Goal: Task Accomplishment & Management: Use online tool/utility

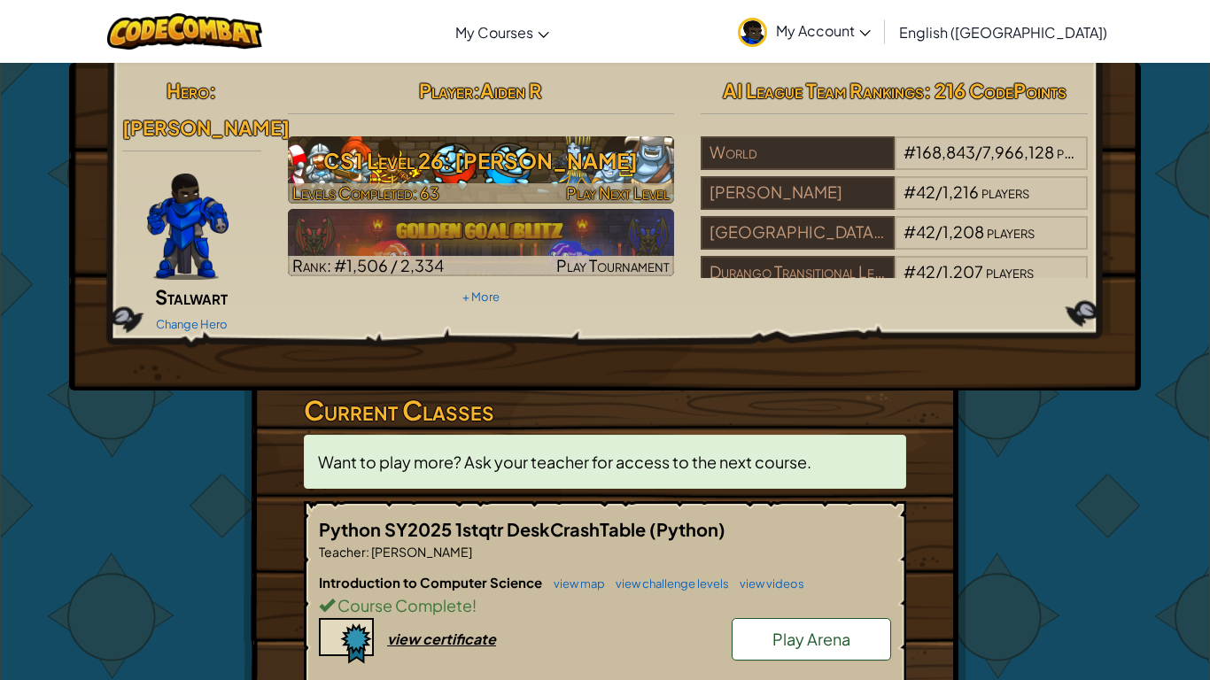
click at [498, 183] on div at bounding box center [481, 193] width 387 height 20
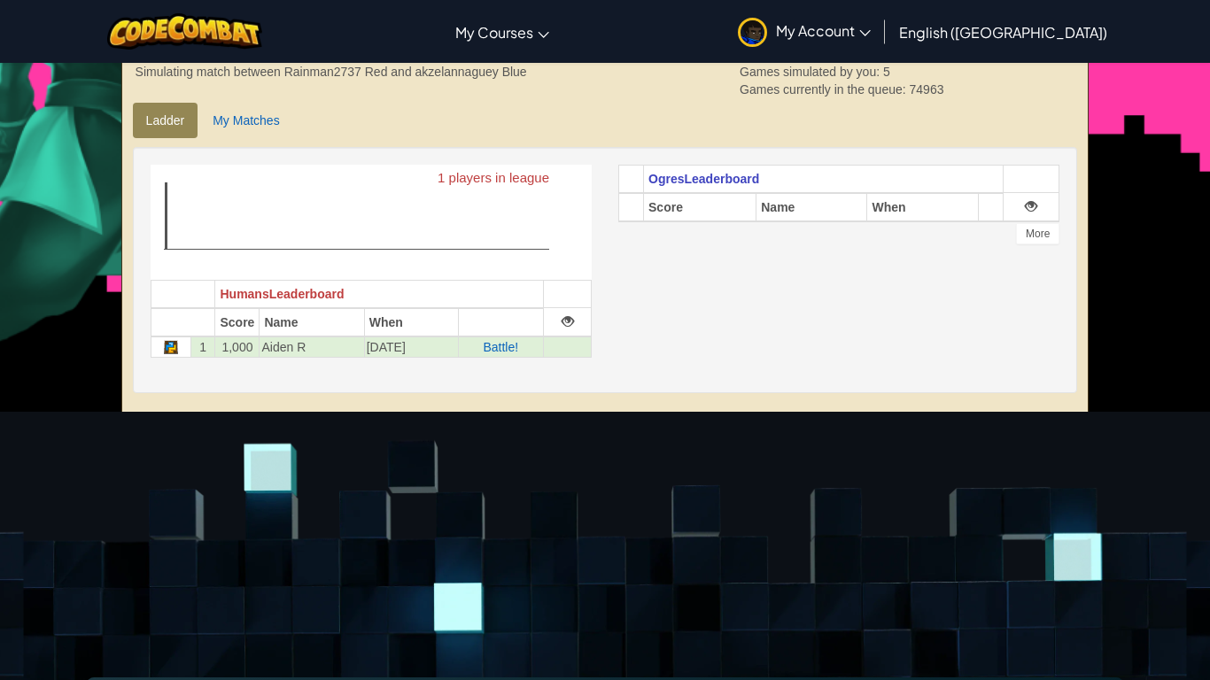
scroll to position [375, 0]
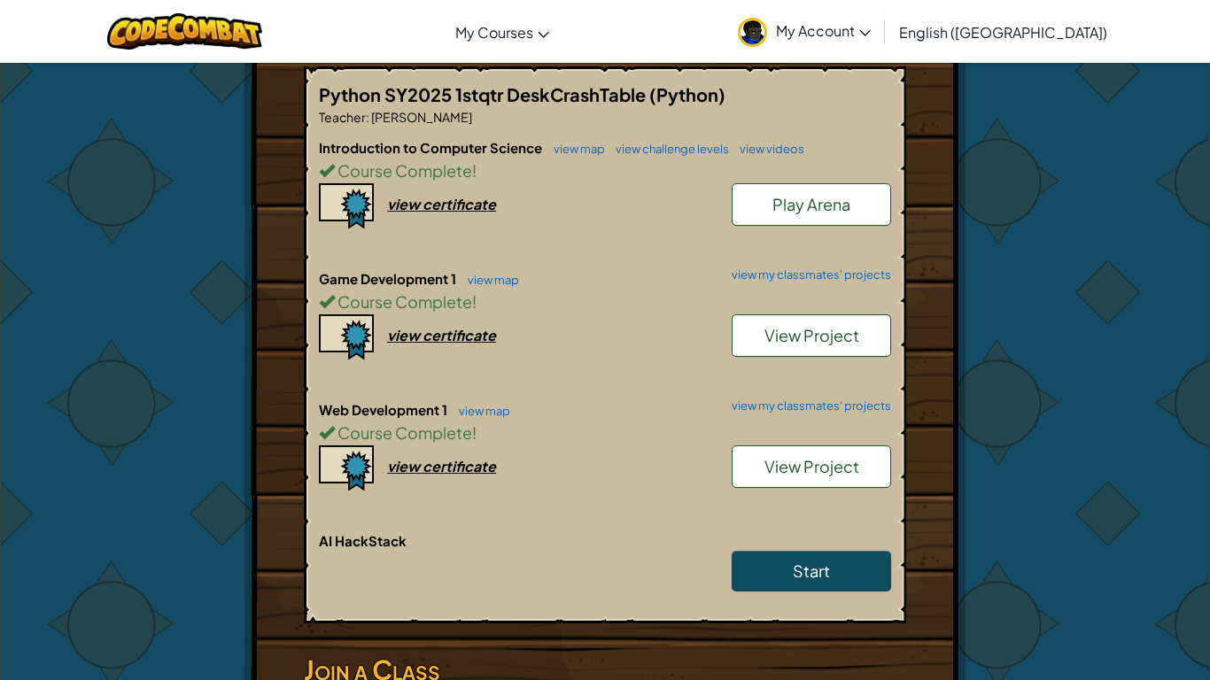
scroll to position [441, 0]
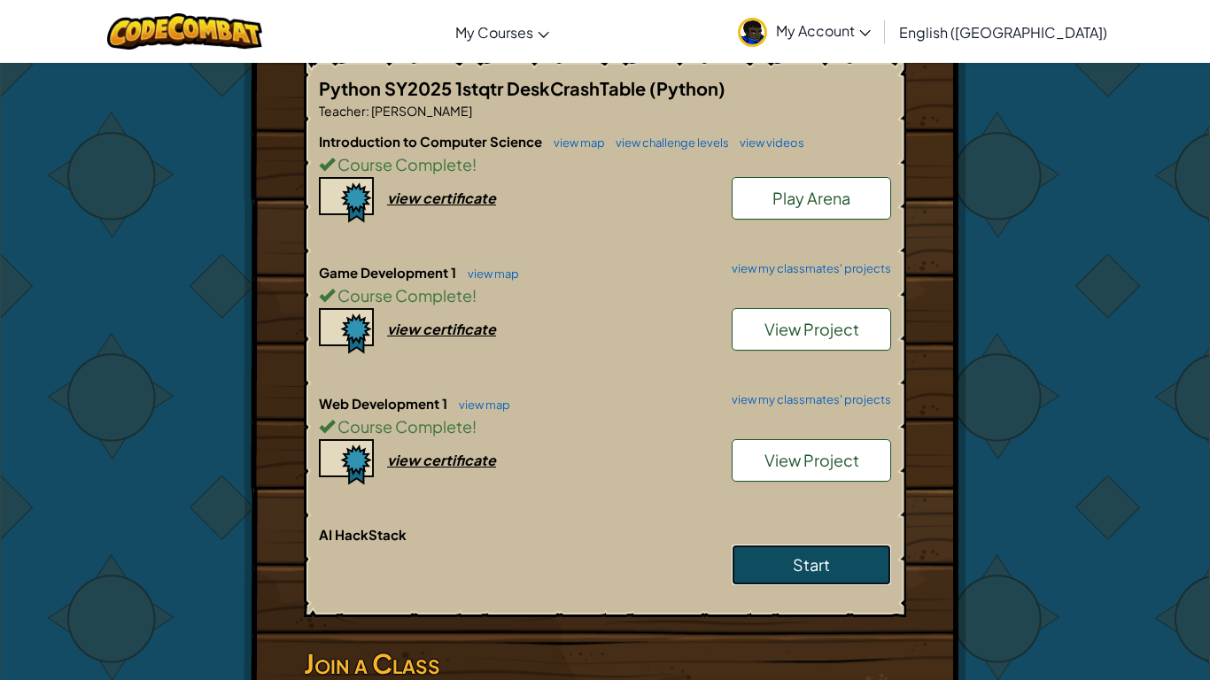
click at [774, 549] on link "Start" at bounding box center [811, 565] width 159 height 41
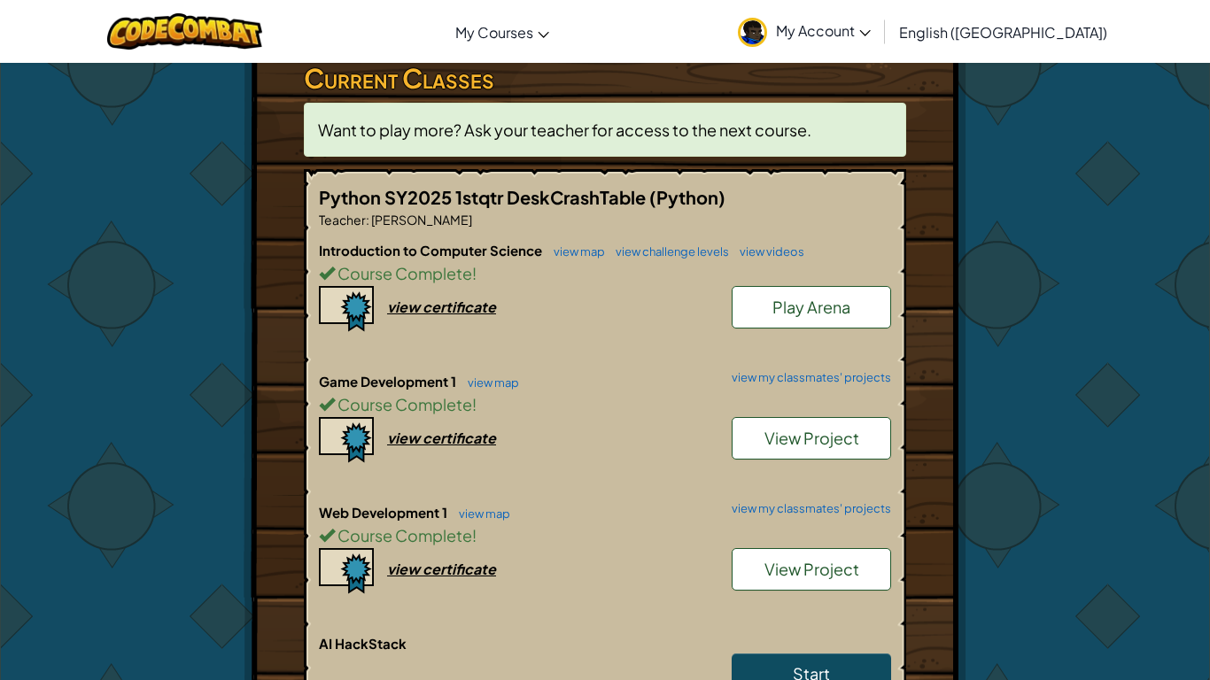
scroll to position [333, 0]
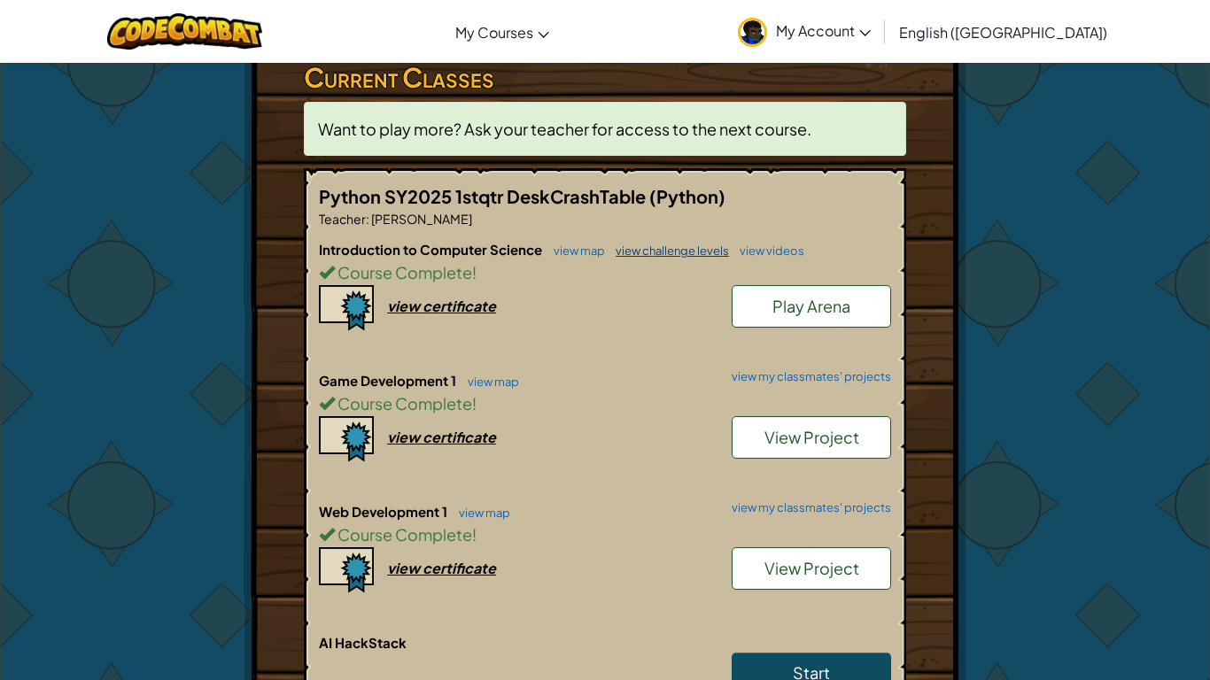
click at [658, 244] on link "view challenge levels" at bounding box center [668, 251] width 122 height 14
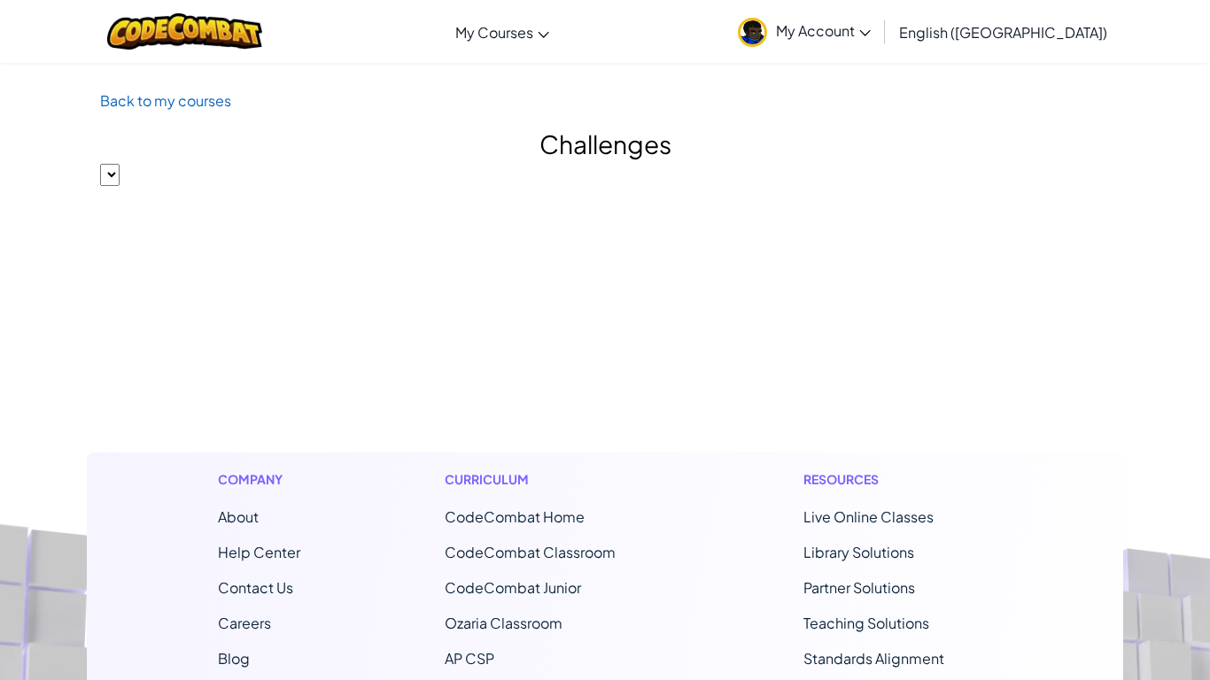
select select "560f1a9f22961295f9427742"
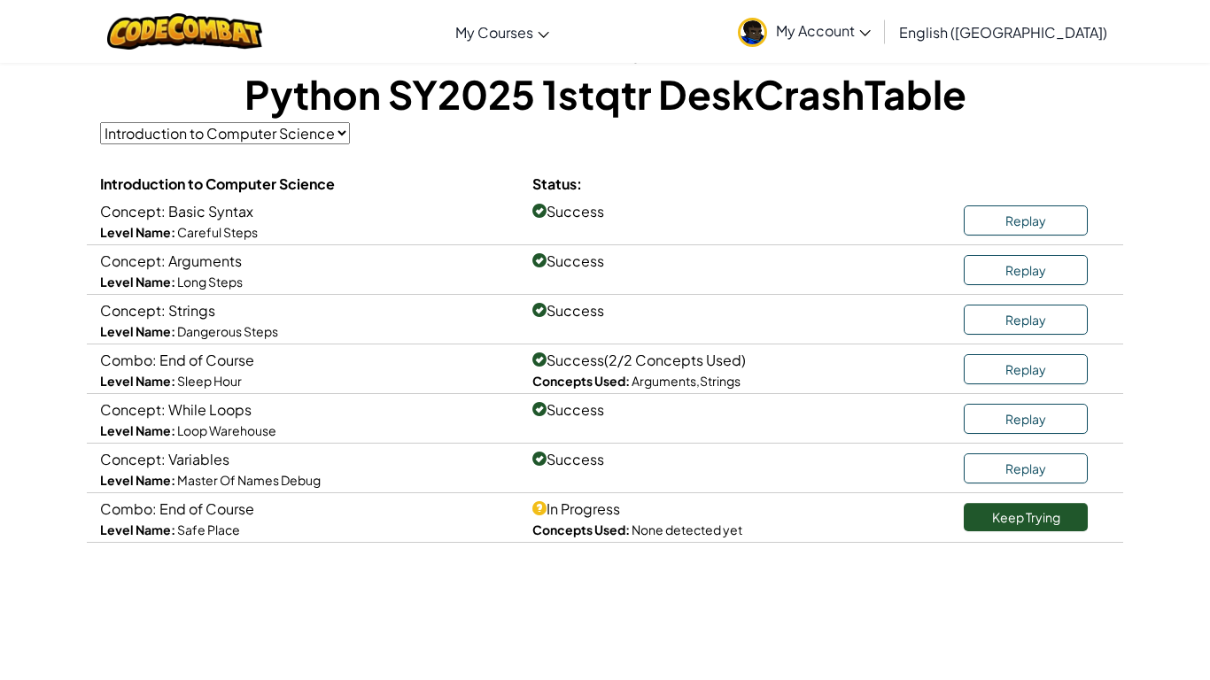
scroll to position [99, 0]
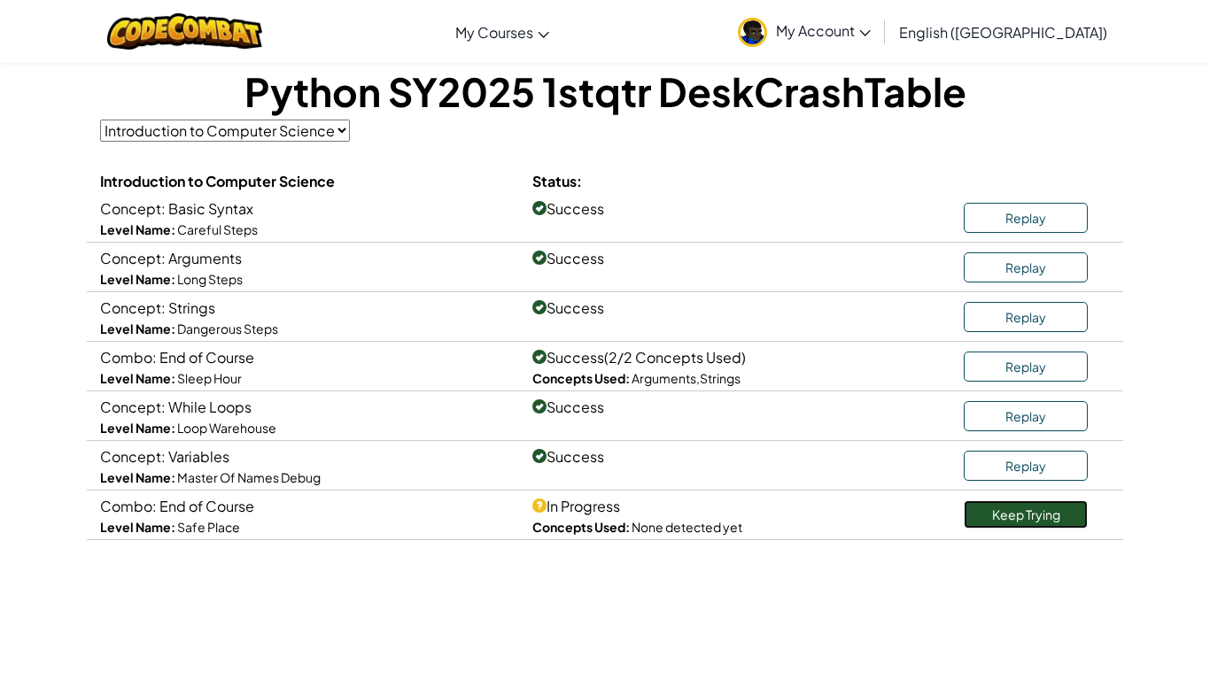
click at [1002, 520] on link "Keep Trying" at bounding box center [1026, 514] width 124 height 28
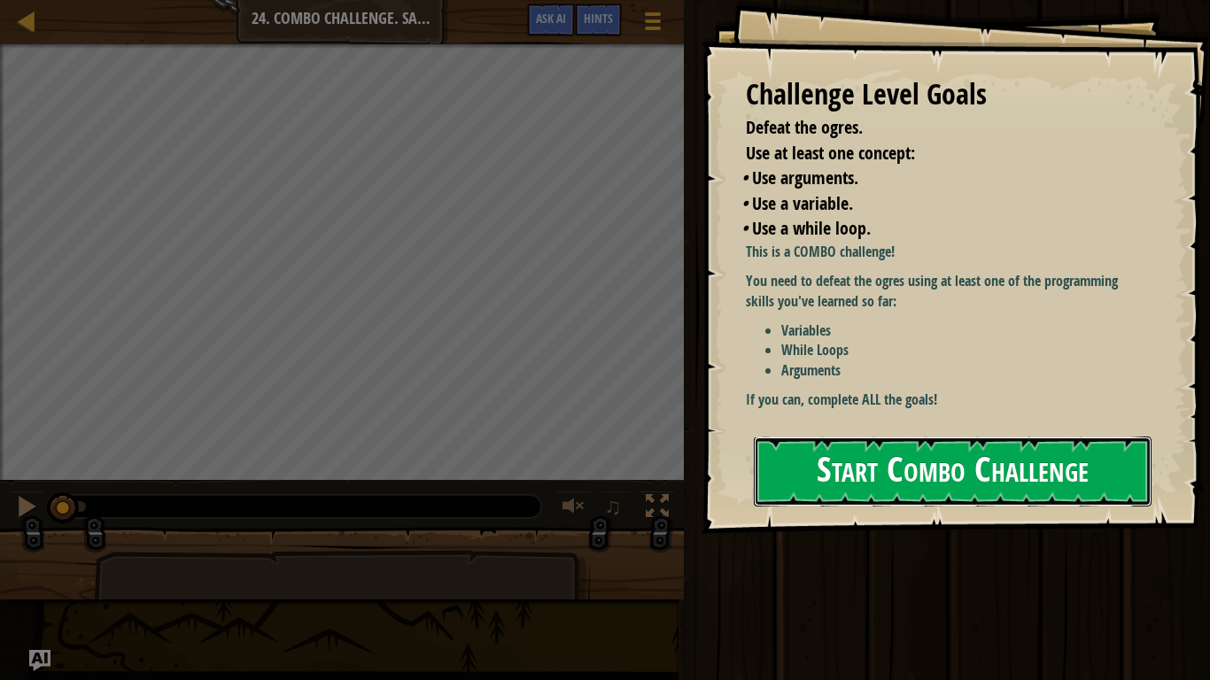
click at [905, 488] on button "Start Combo Challenge" at bounding box center [953, 472] width 398 height 70
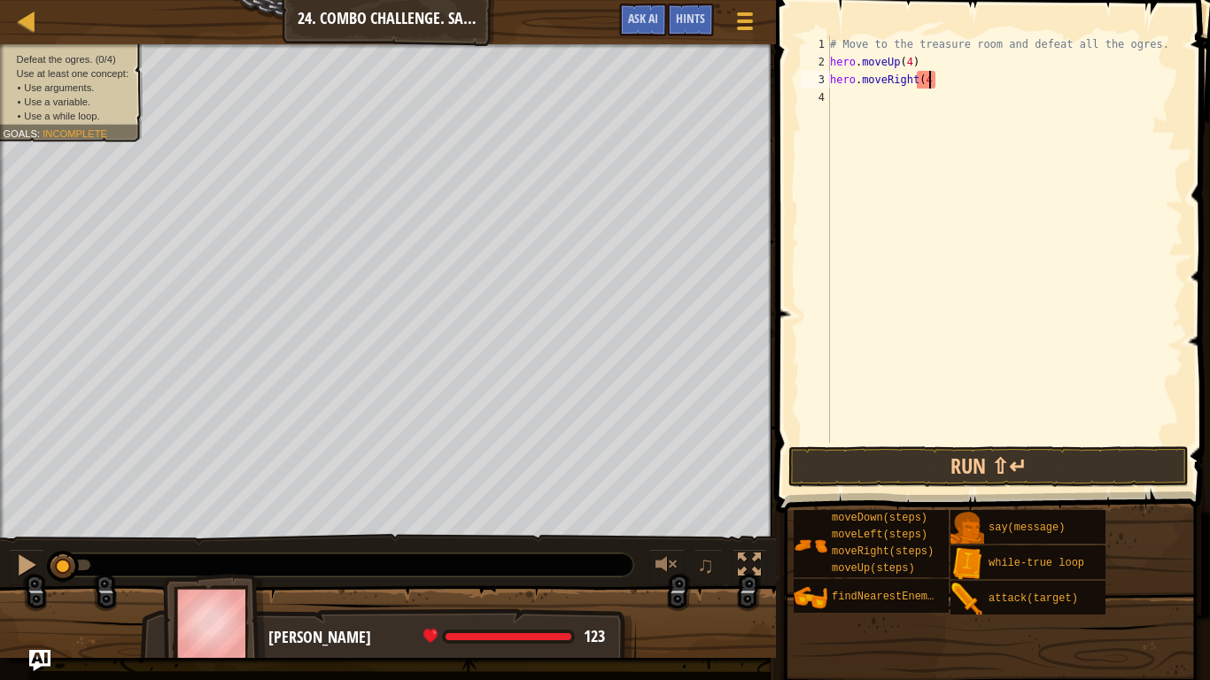
type textarea "hero.moveRight(4)"
type textarea "hero.moveDown(3)"
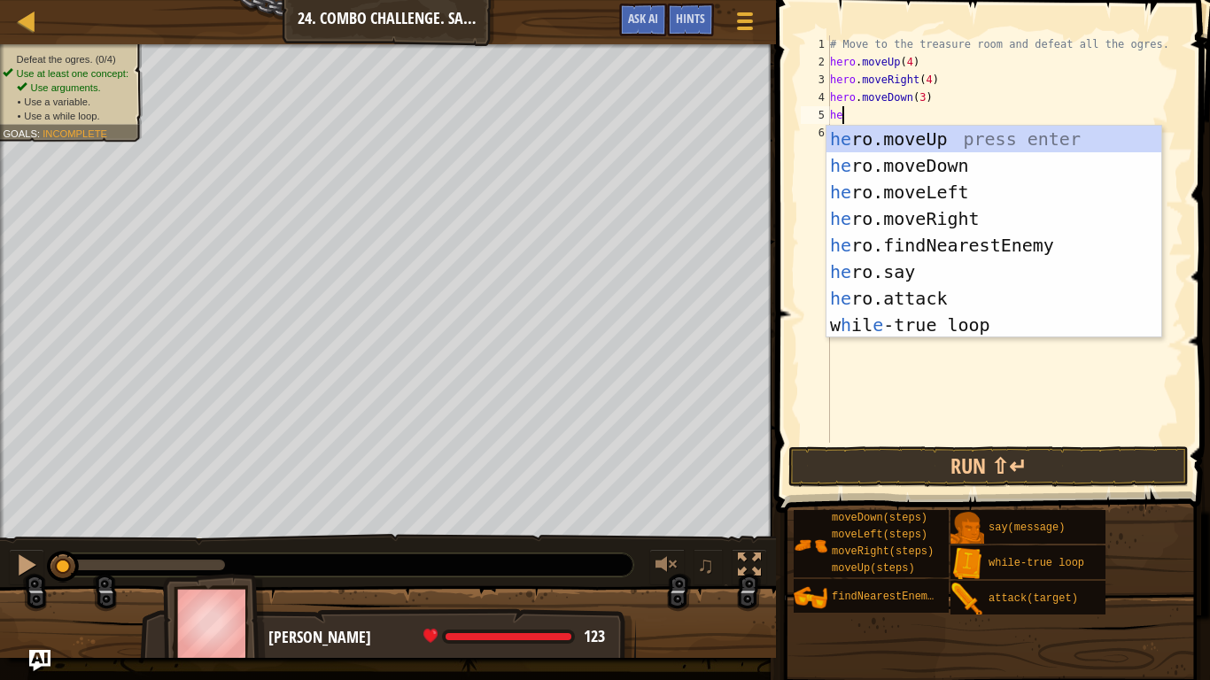
type textarea "her"
click at [919, 334] on div "her o.moveUp press enter her o.moveDown press enter her o.moveLeft press enter …" at bounding box center [993, 259] width 335 height 266
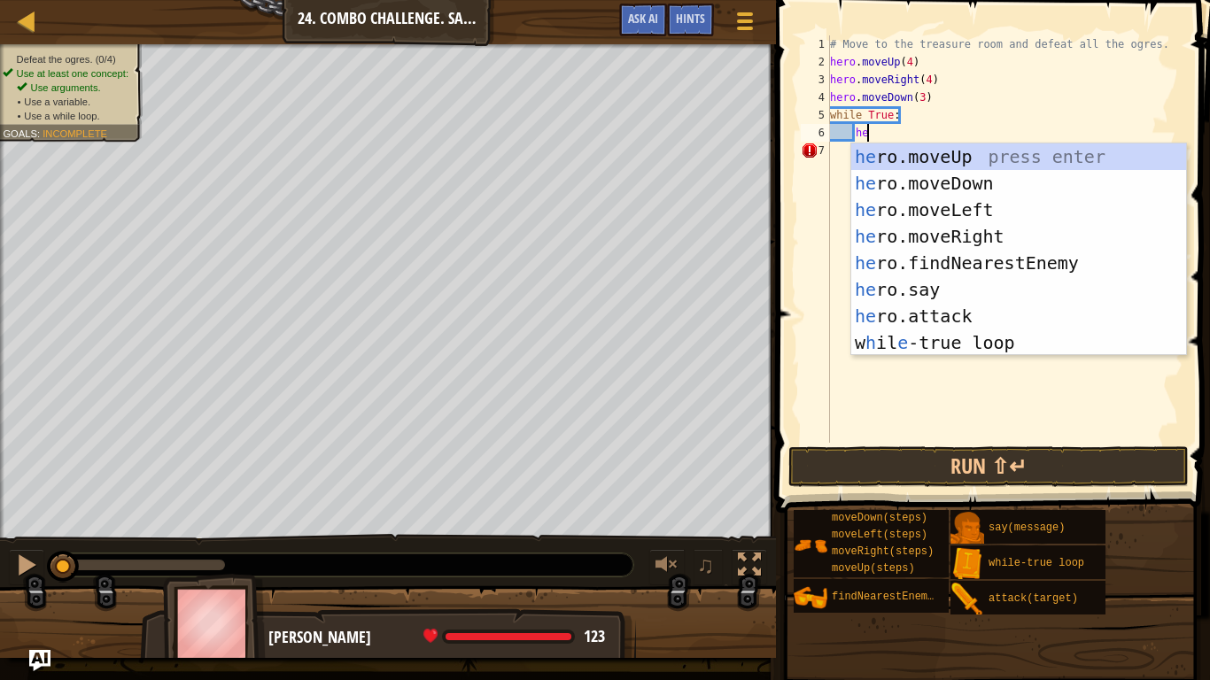
type textarea "her"
click at [960, 260] on div "her o.moveUp press enter her o.moveDown press enter her o.moveLeft press enter …" at bounding box center [1018, 276] width 335 height 266
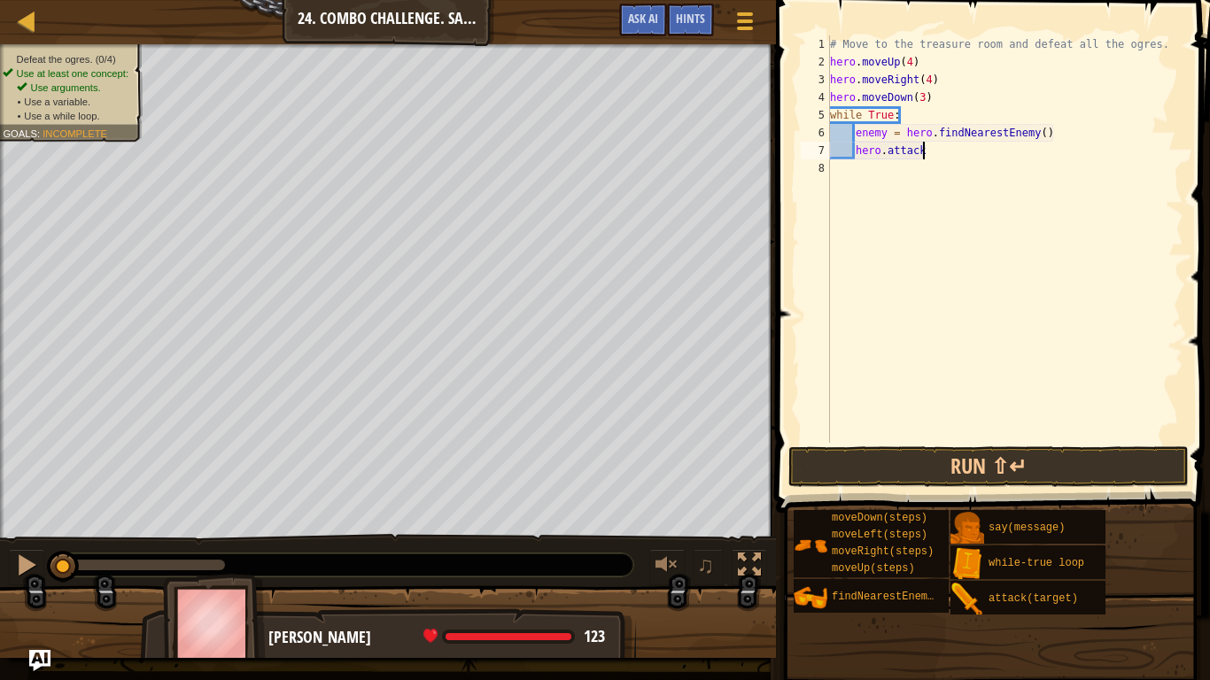
scroll to position [8, 12]
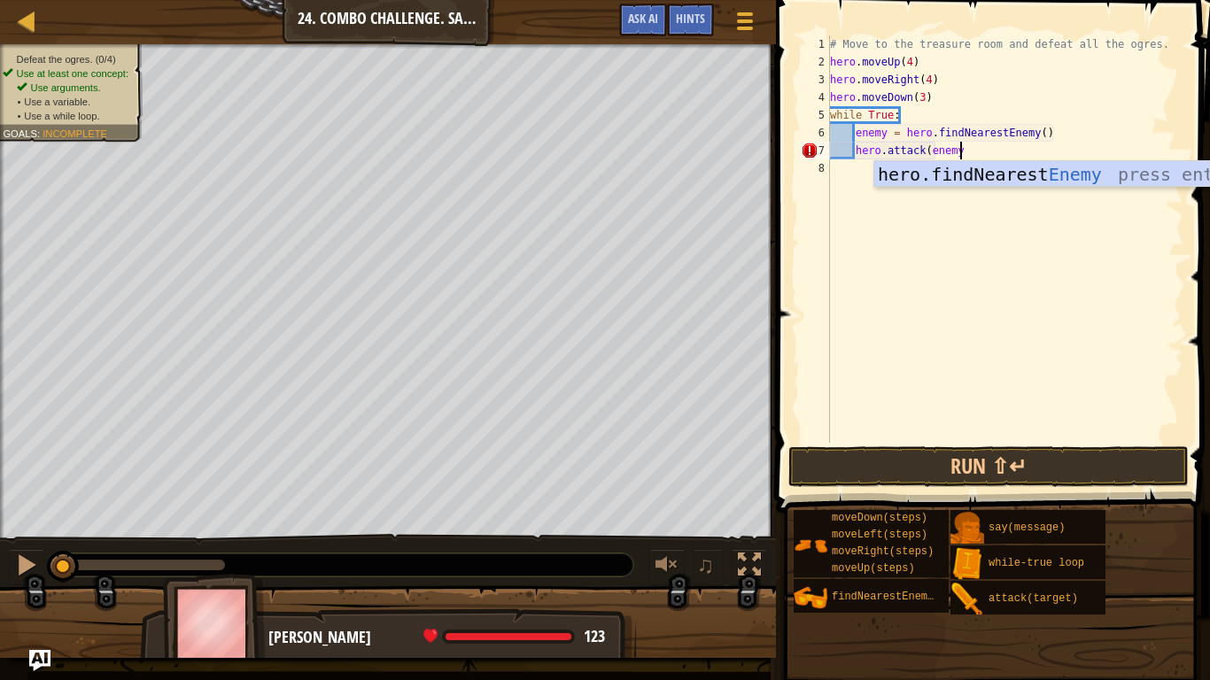
type textarea "hero.attack(enemy)"
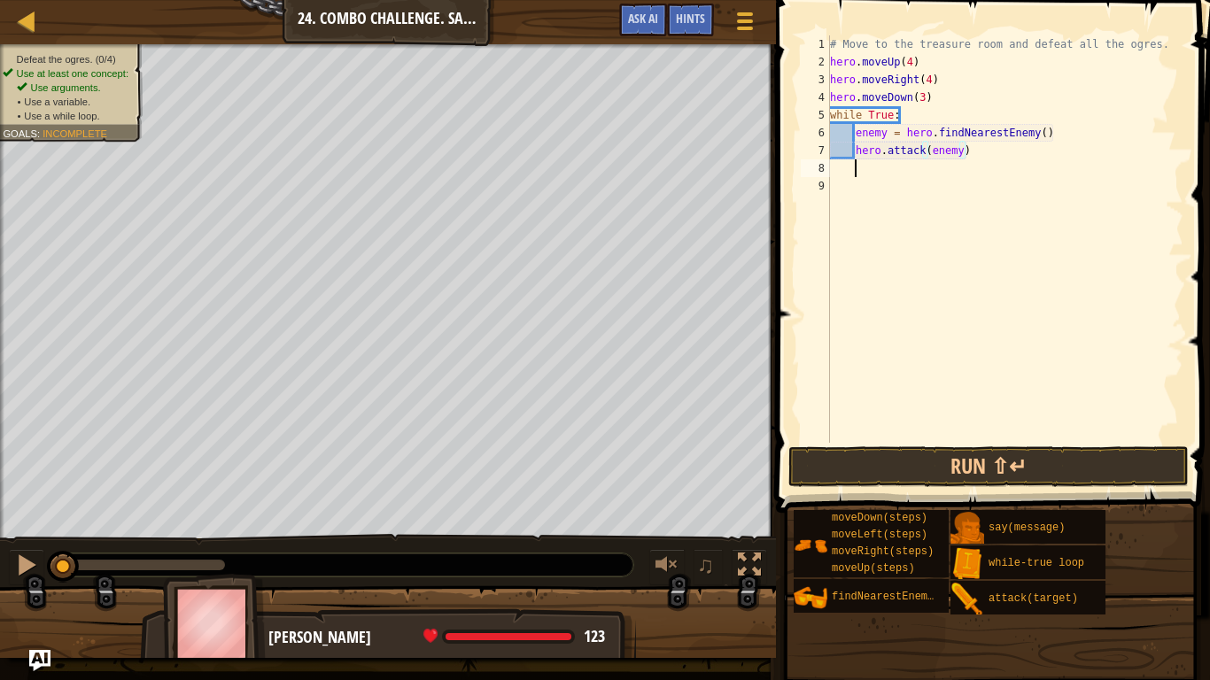
scroll to position [8, 3]
click at [987, 461] on button "Run ⇧↵" at bounding box center [988, 466] width 400 height 41
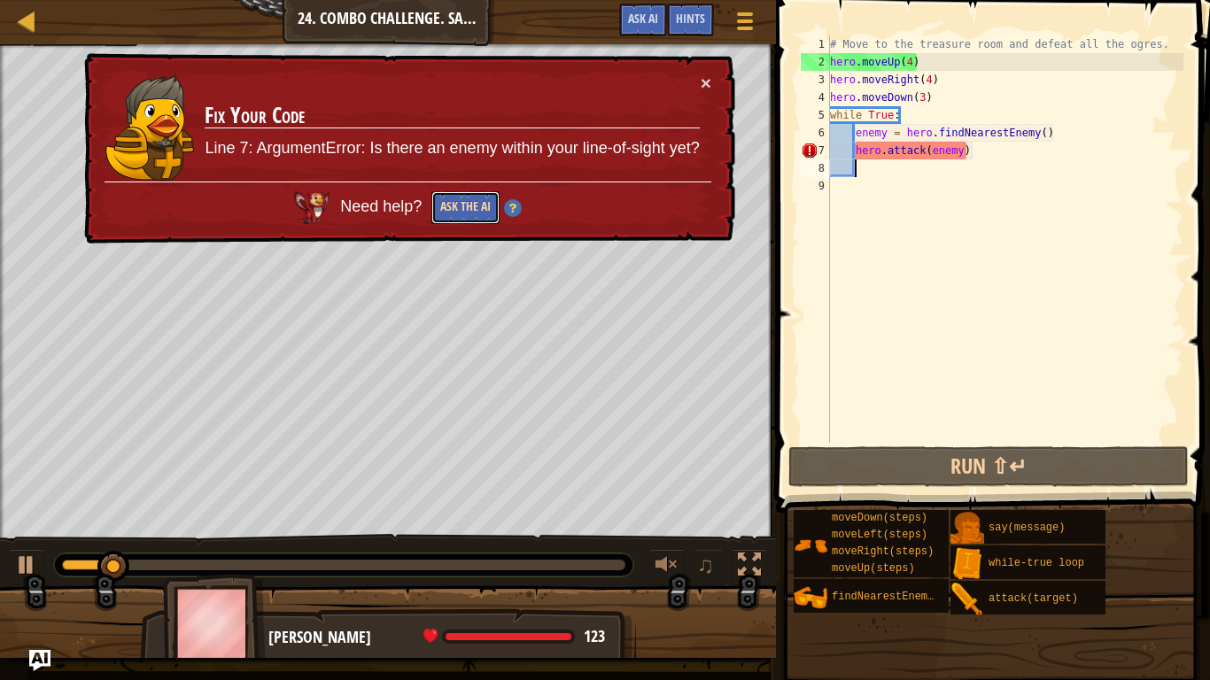
click at [467, 206] on button "Ask the AI" at bounding box center [465, 207] width 68 height 33
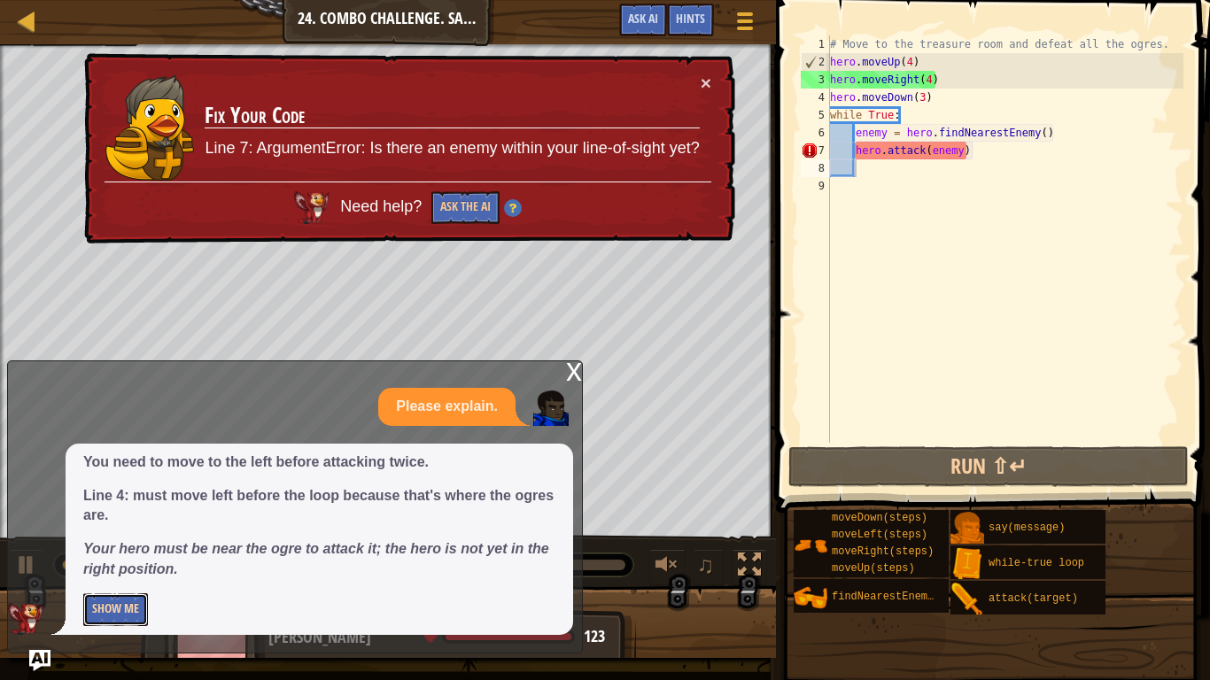
click at [131, 609] on button "Show Me" at bounding box center [115, 609] width 65 height 33
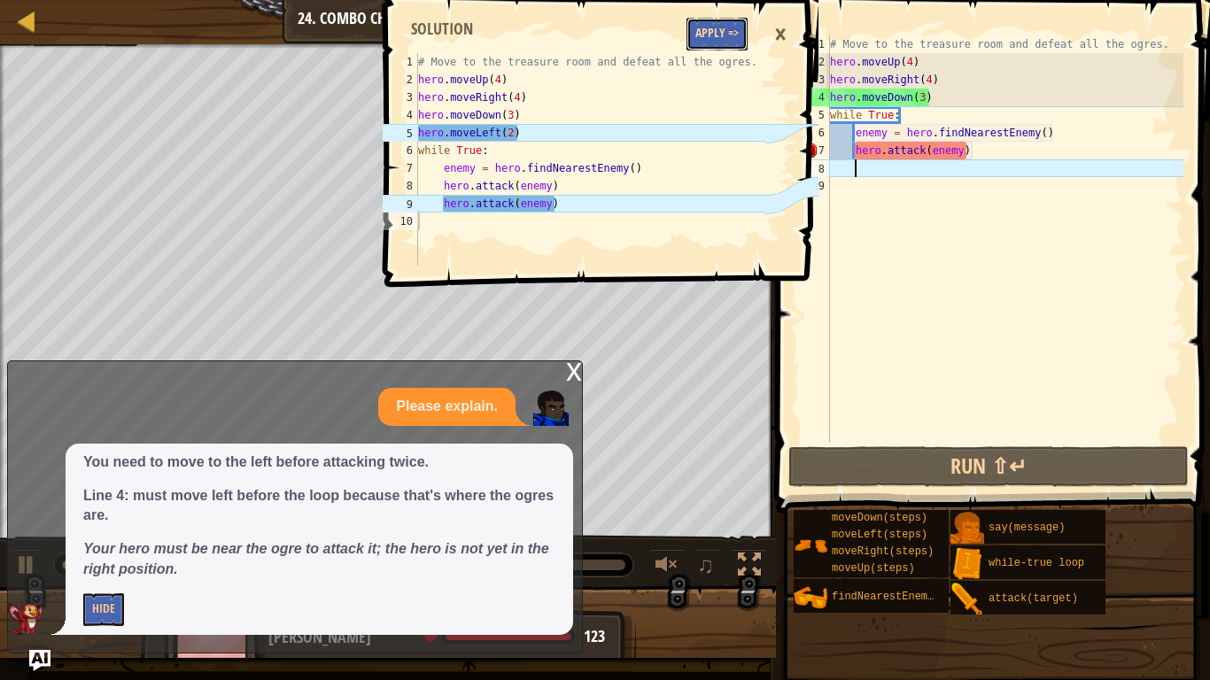
click at [712, 35] on button "Apply =>" at bounding box center [716, 34] width 61 height 33
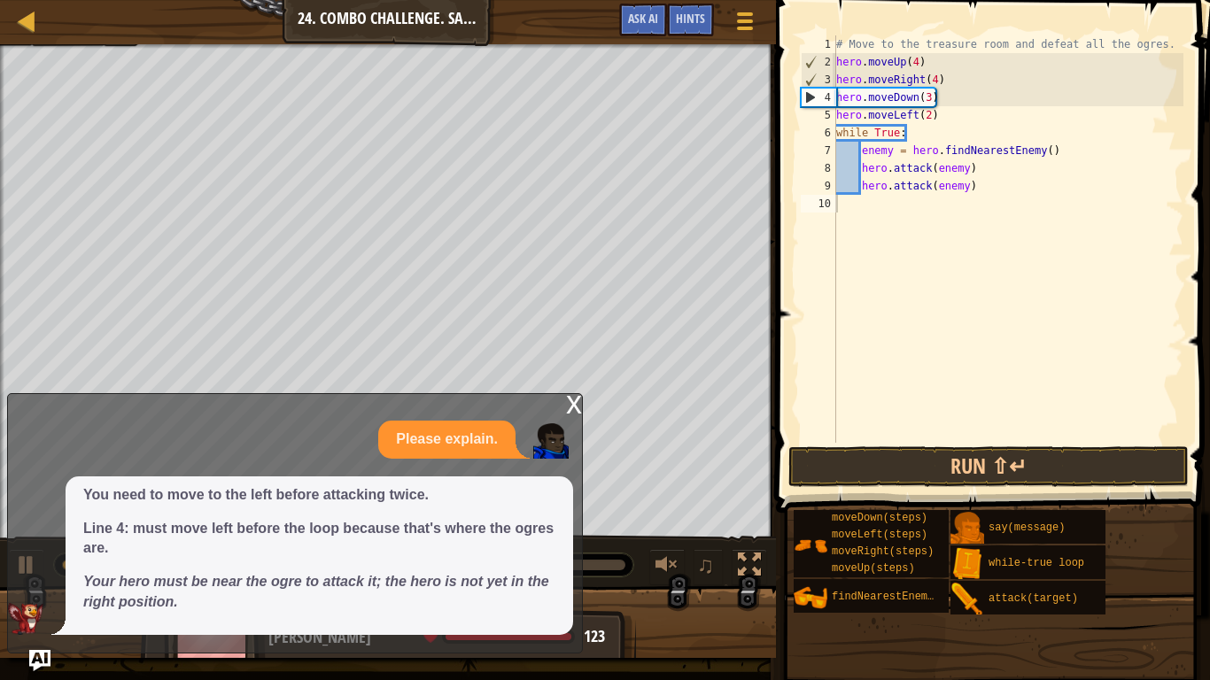
scroll to position [8, 0]
click at [995, 221] on div "# Move to the treasure room and defeat all the ogres. hero . moveUp ( 4 ) hero …" at bounding box center [1008, 256] width 351 height 443
click at [1003, 189] on div "# Move to the treasure room and defeat all the ogres. hero . moveUp ( 4 ) hero …" at bounding box center [1008, 256] width 351 height 443
type textarea "hero.attack(enemy)"
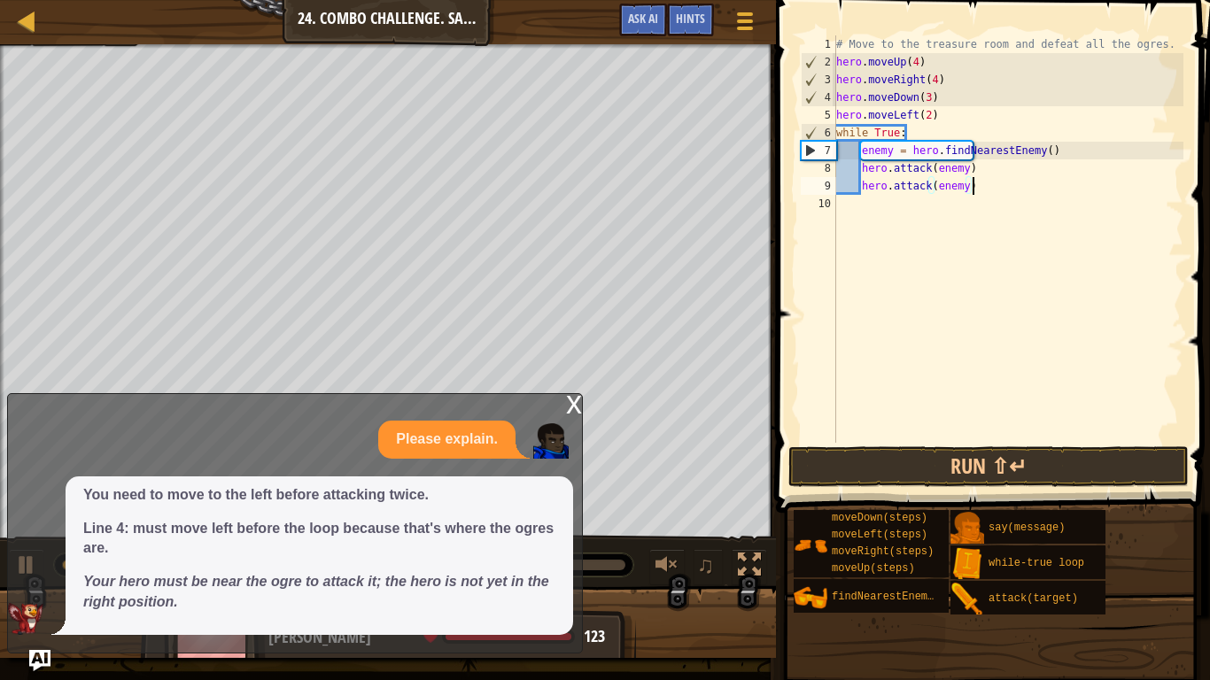
click at [567, 403] on div "x" at bounding box center [574, 403] width 16 height 18
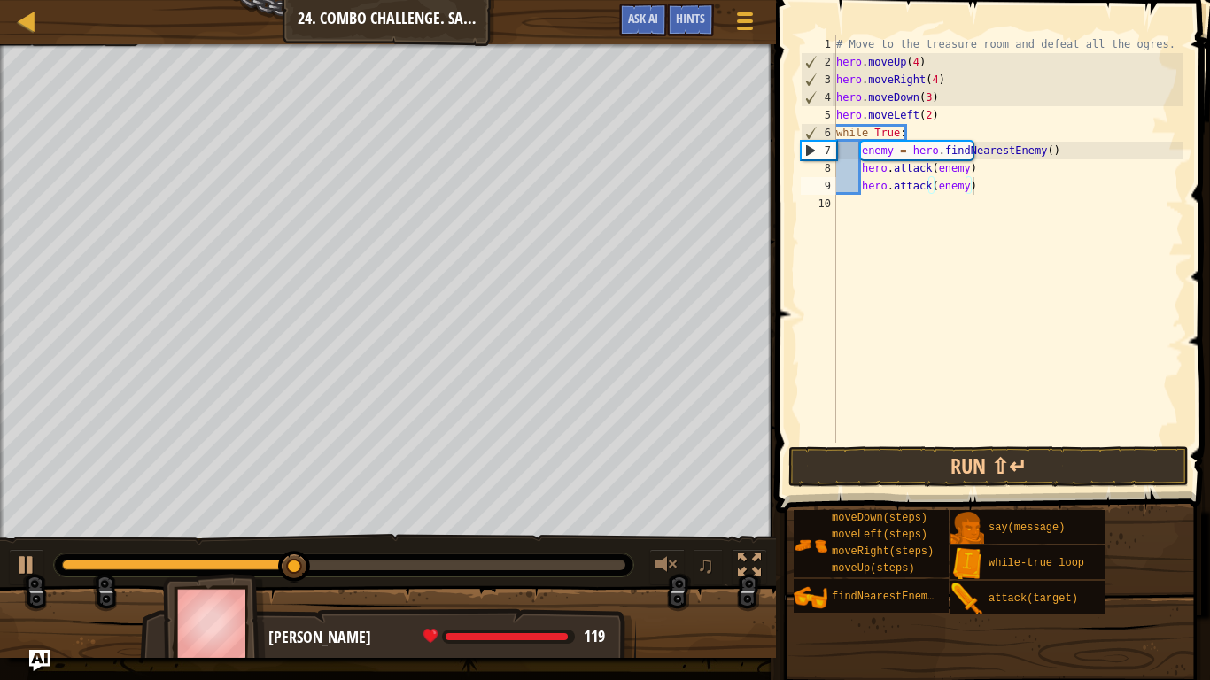
click at [911, 207] on div "# Move to the treasure room and defeat all the ogres. hero . moveUp ( 4 ) hero …" at bounding box center [1008, 256] width 351 height 443
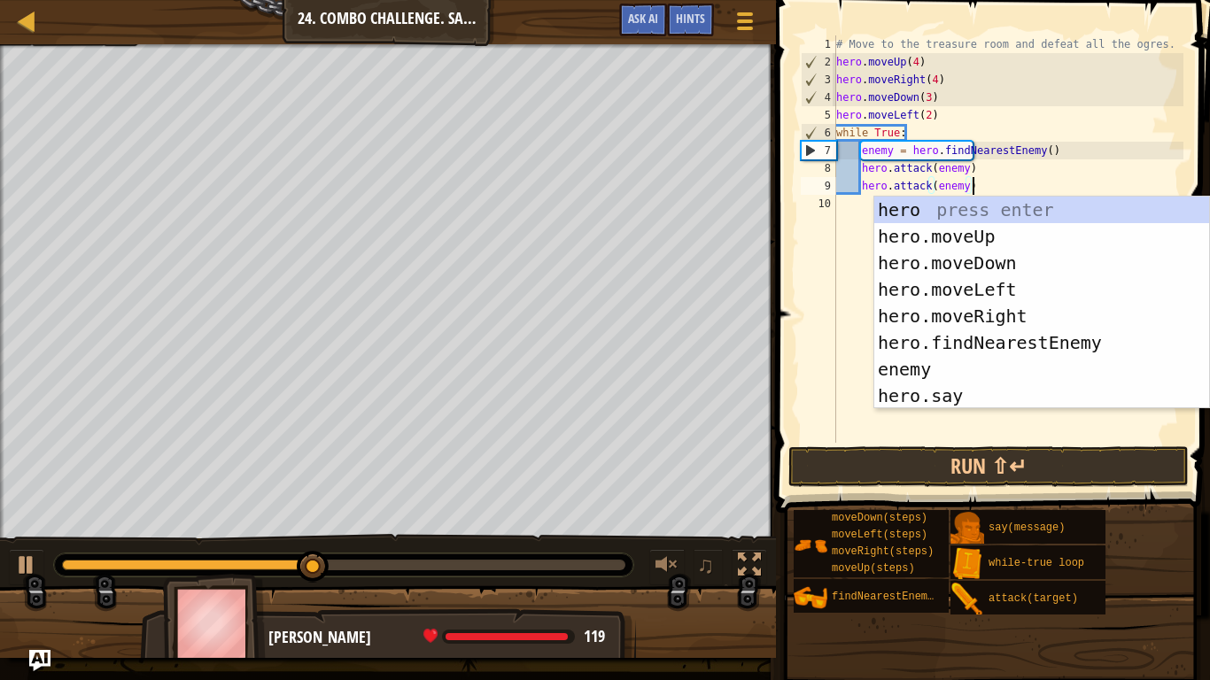
type textarea "hero.attack(enemy)hero"
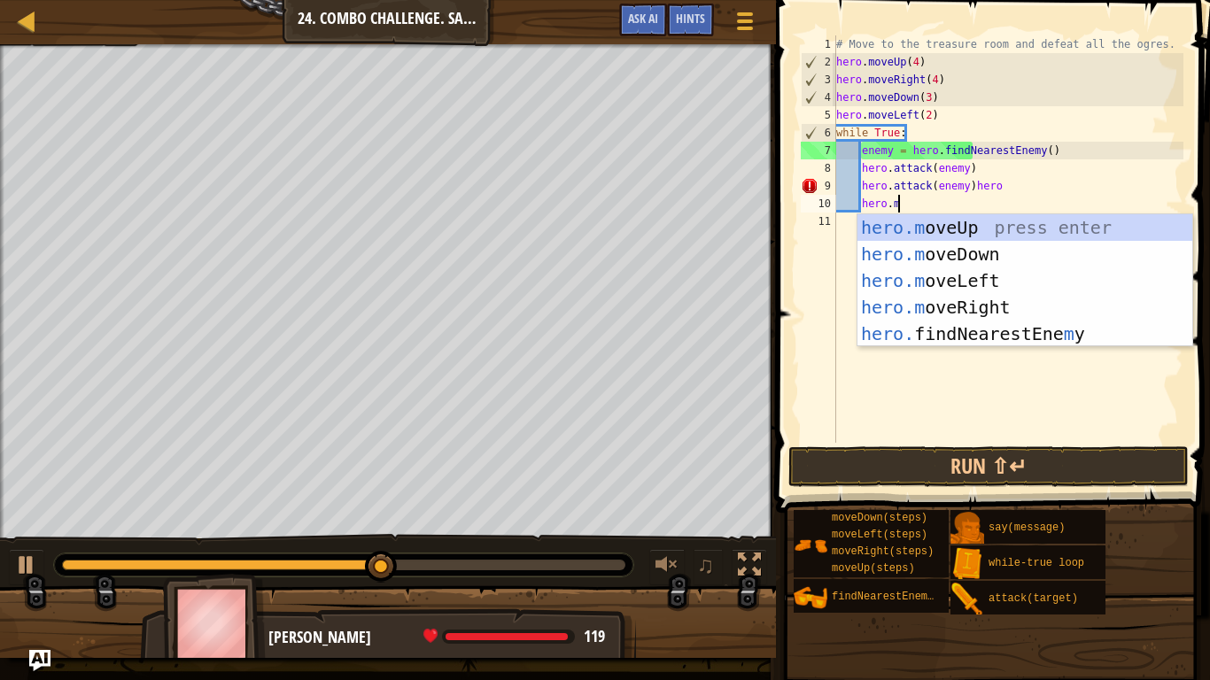
scroll to position [8, 8]
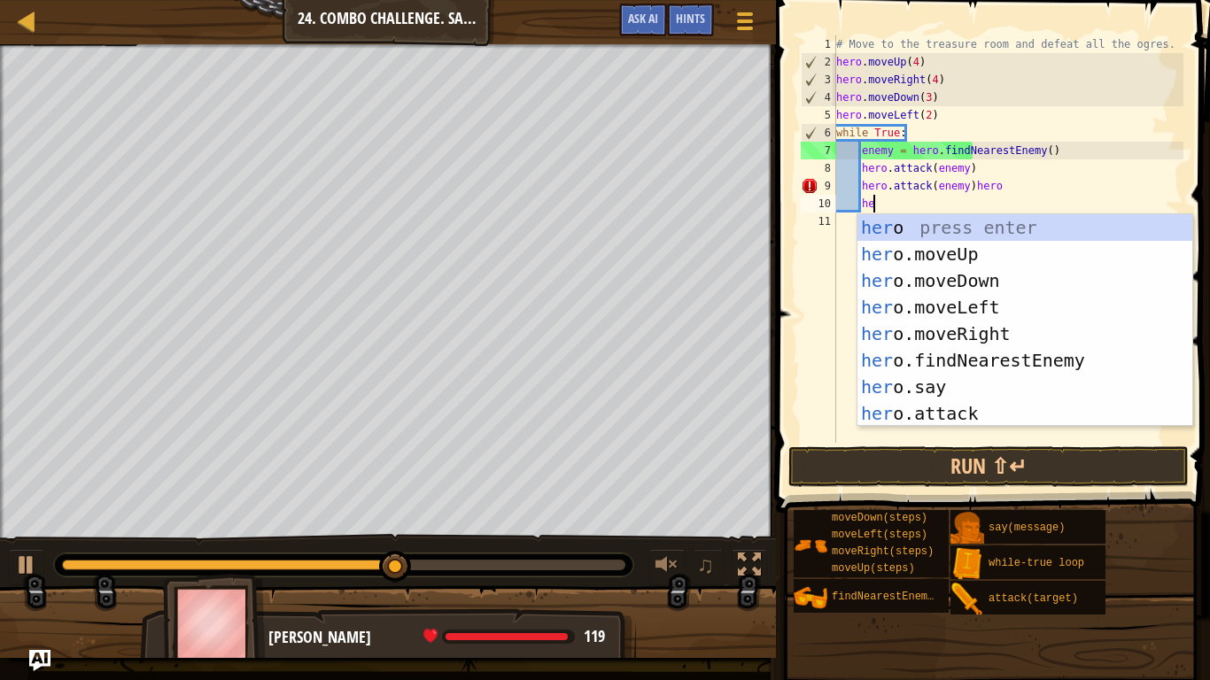
type textarea "h"
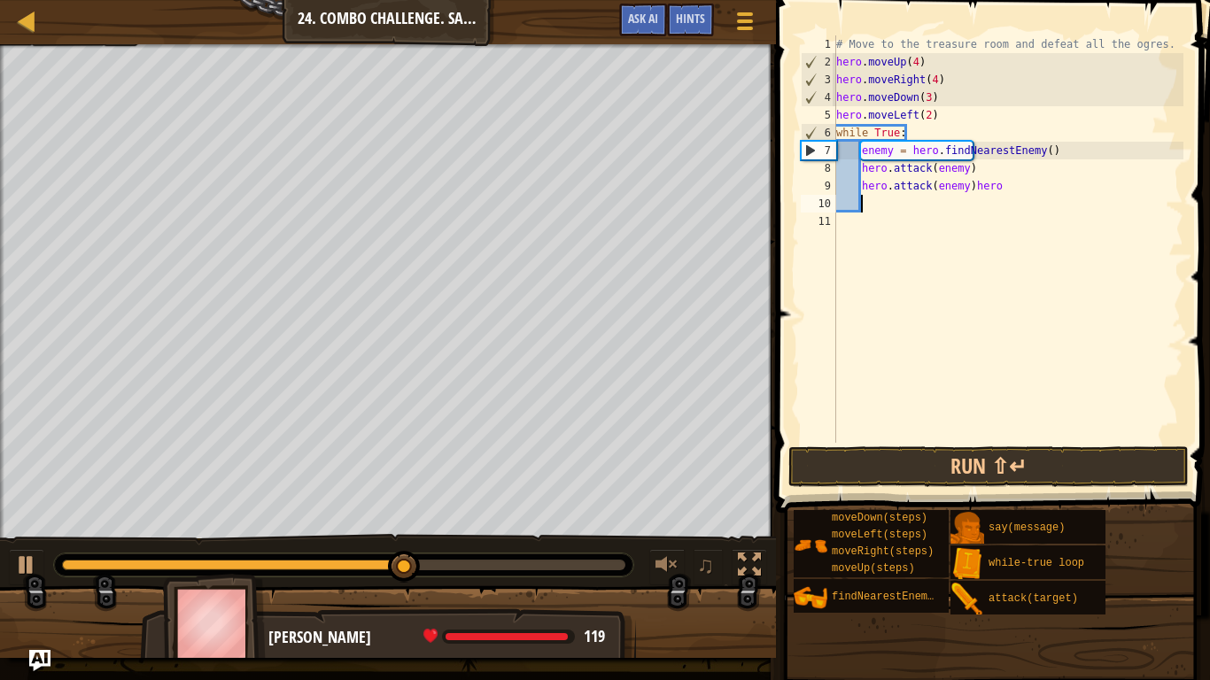
scroll to position [8, 0]
type textarea "hero.attack(enemy)hero"
click at [960, 231] on div "# Move to the treasure room and defeat all the ogres. hero . moveUp ( 4 ) hero …" at bounding box center [1008, 256] width 351 height 443
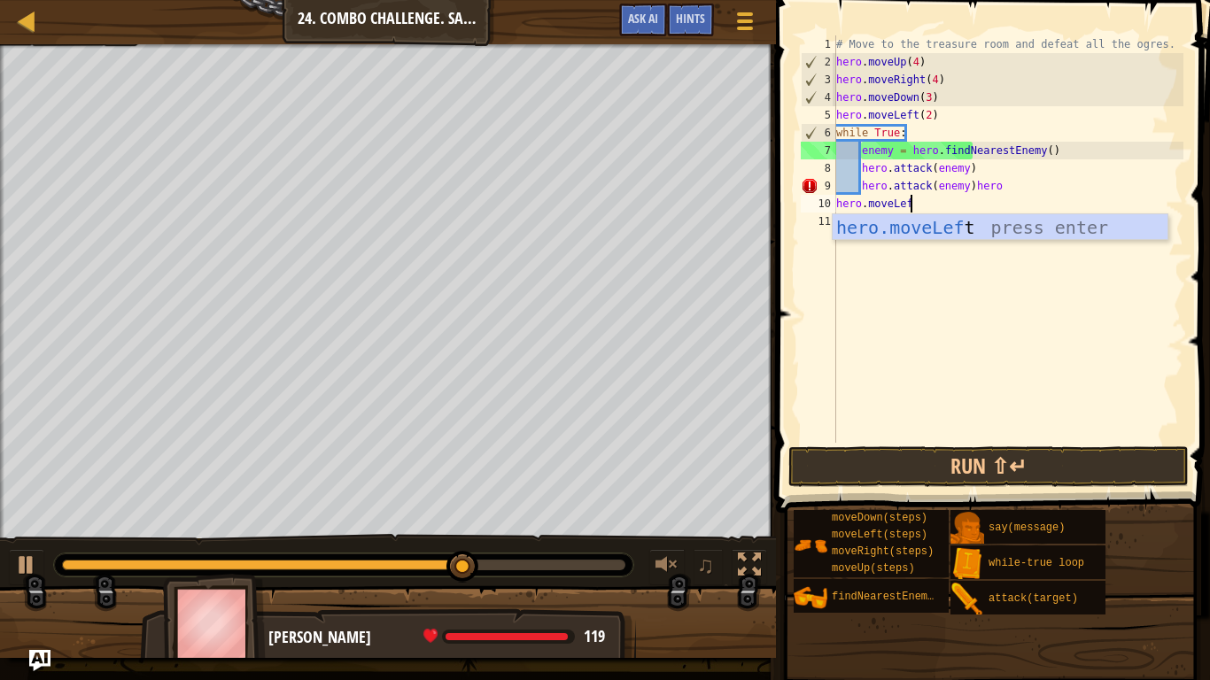
type textarea "hero.moveLeft"
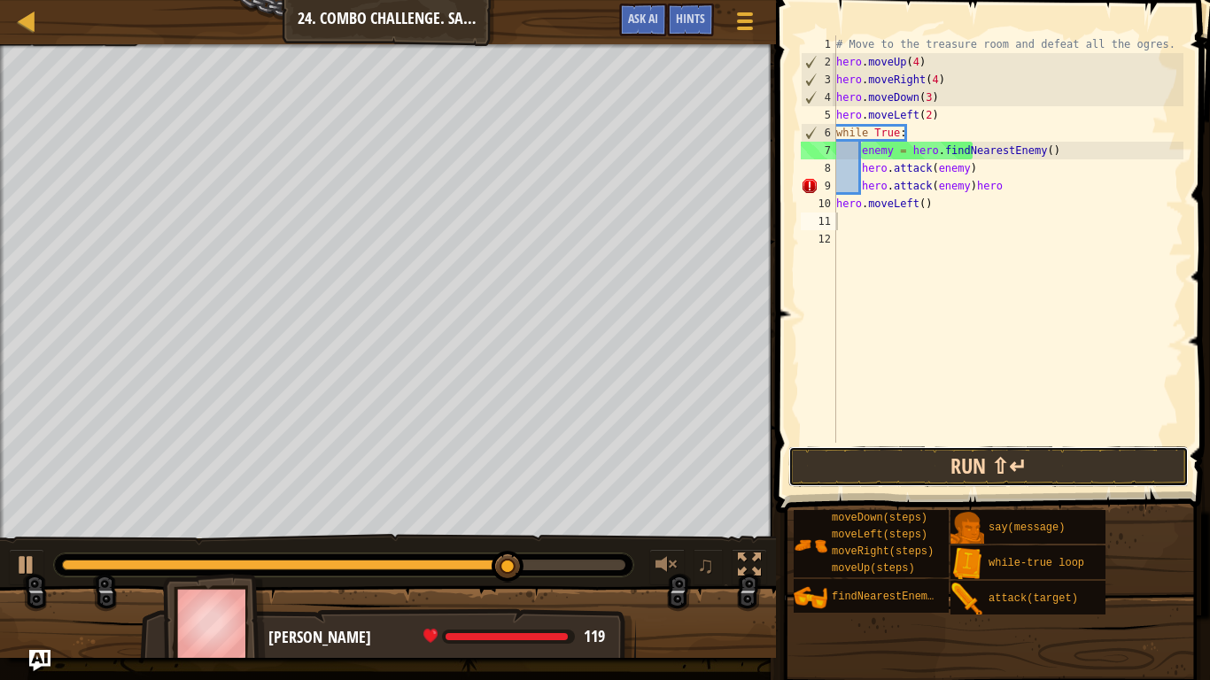
click at [959, 473] on button "Run ⇧↵" at bounding box center [988, 466] width 400 height 41
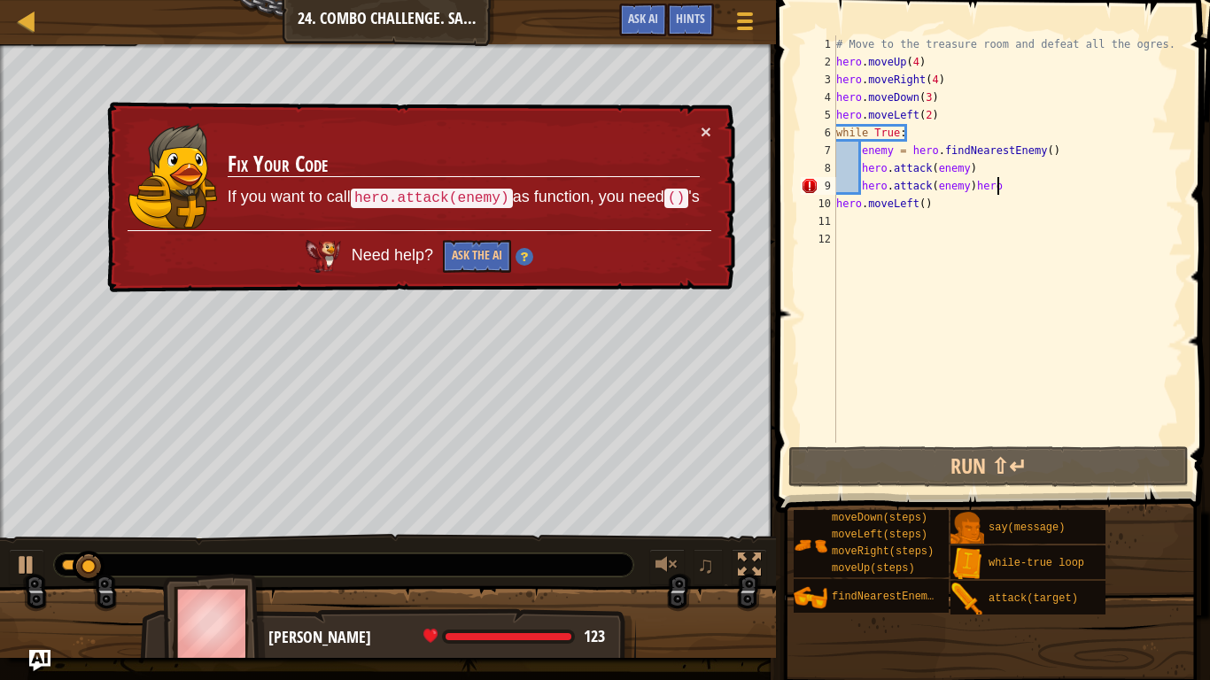
click at [1022, 184] on div "# Move to the treasure room and defeat all the ogres. hero . moveUp ( 4 ) hero …" at bounding box center [1008, 256] width 351 height 443
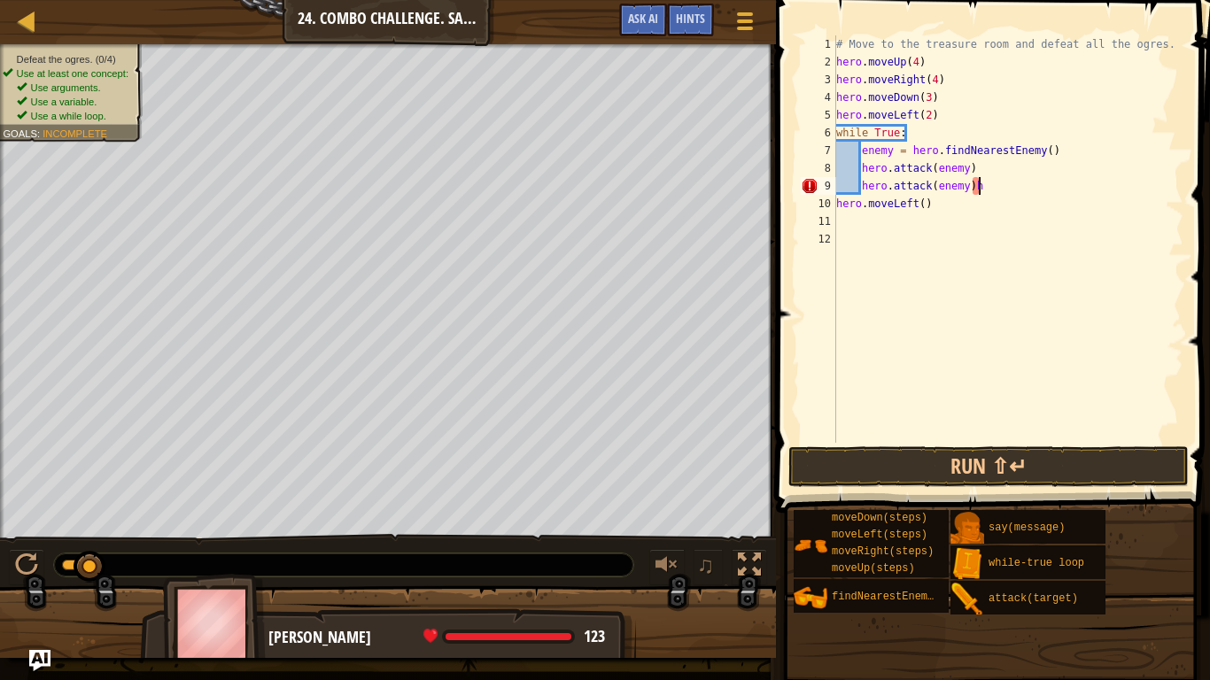
type textarea "hero.attack(enemy)"
click at [962, 470] on button "Run ⇧↵" at bounding box center [988, 466] width 400 height 41
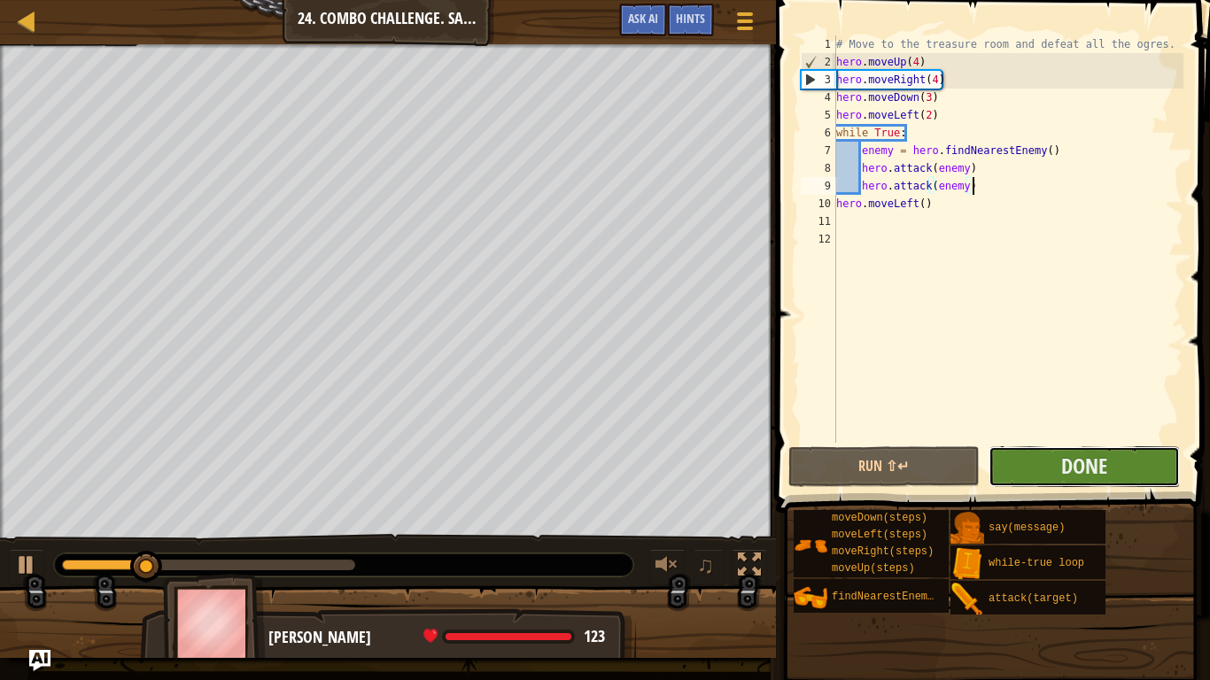
click at [1050, 477] on button "Done" at bounding box center [1083, 466] width 191 height 41
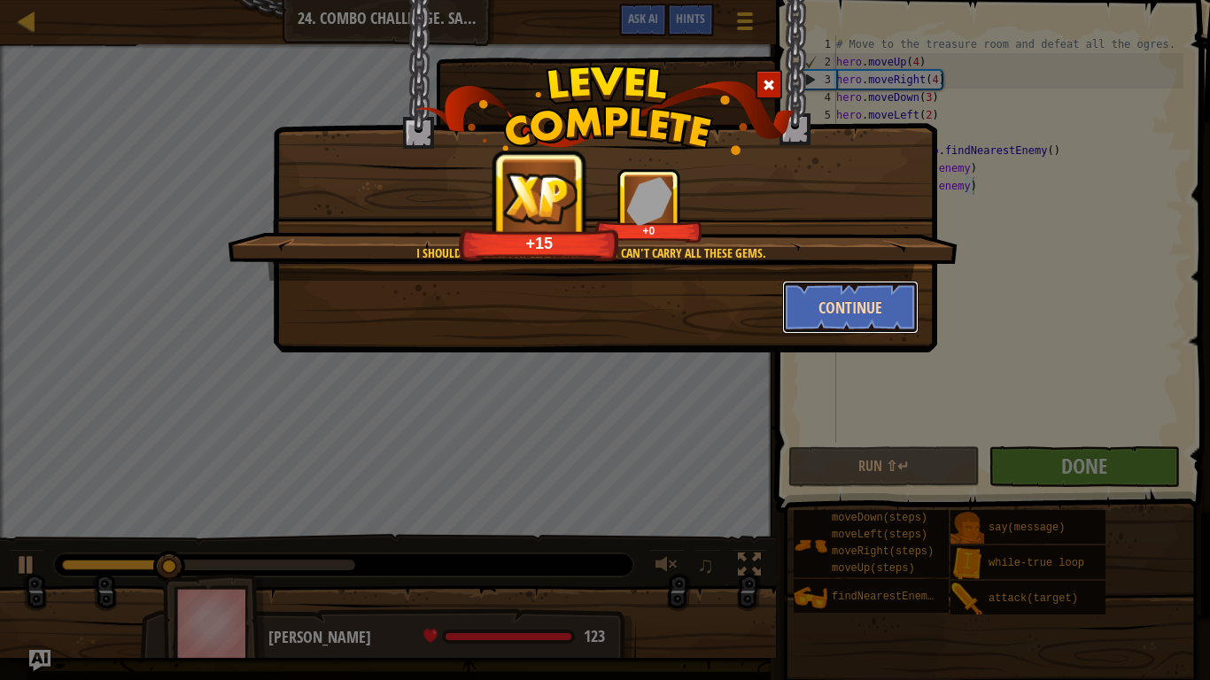
click at [834, 307] on button "Continue" at bounding box center [850, 307] width 137 height 53
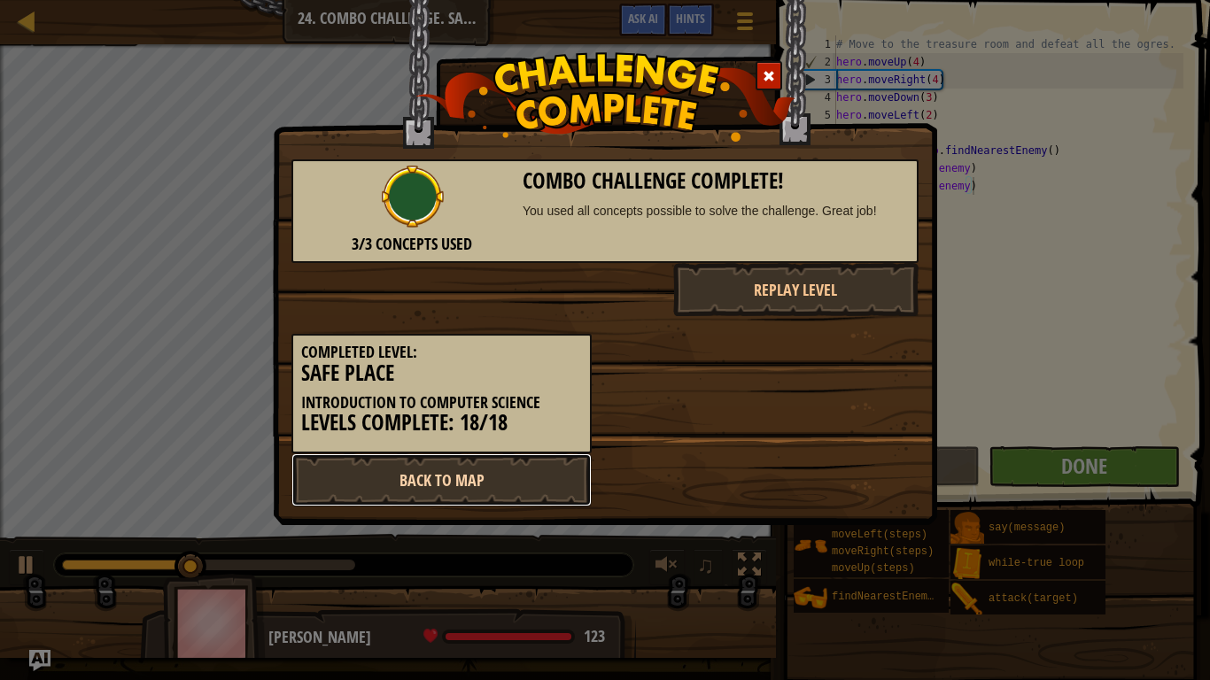
click at [546, 483] on link "Back to Map" at bounding box center [441, 479] width 300 height 53
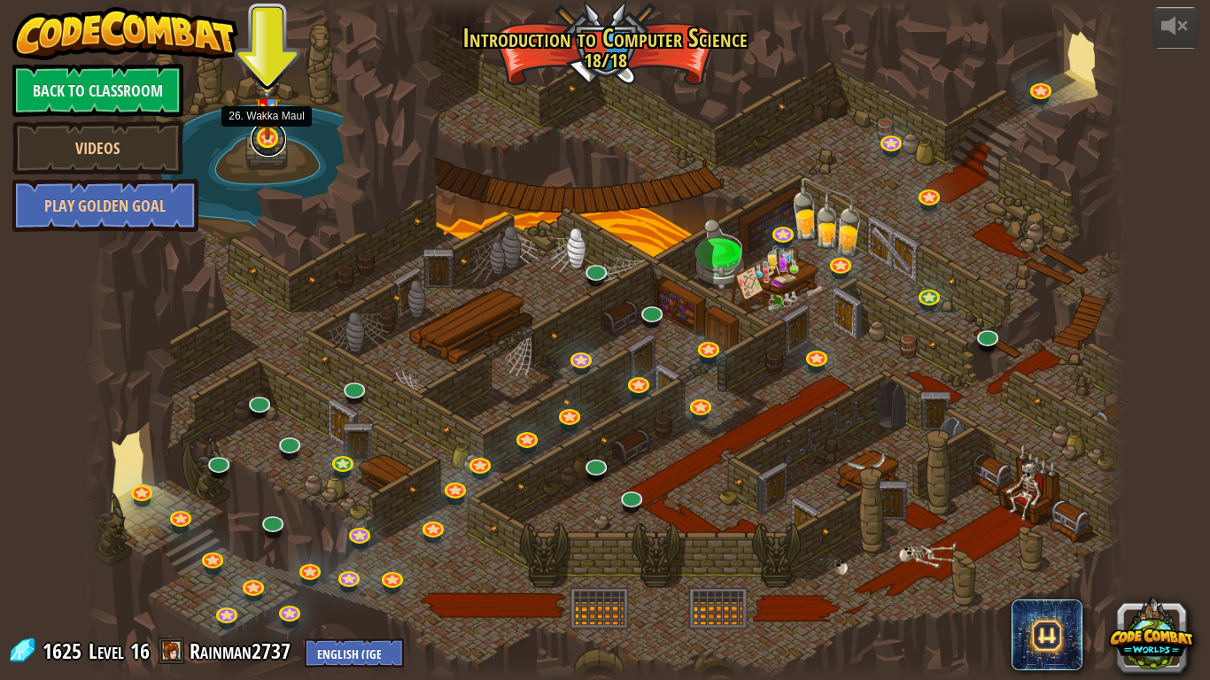
click at [262, 142] on link at bounding box center [268, 138] width 35 height 35
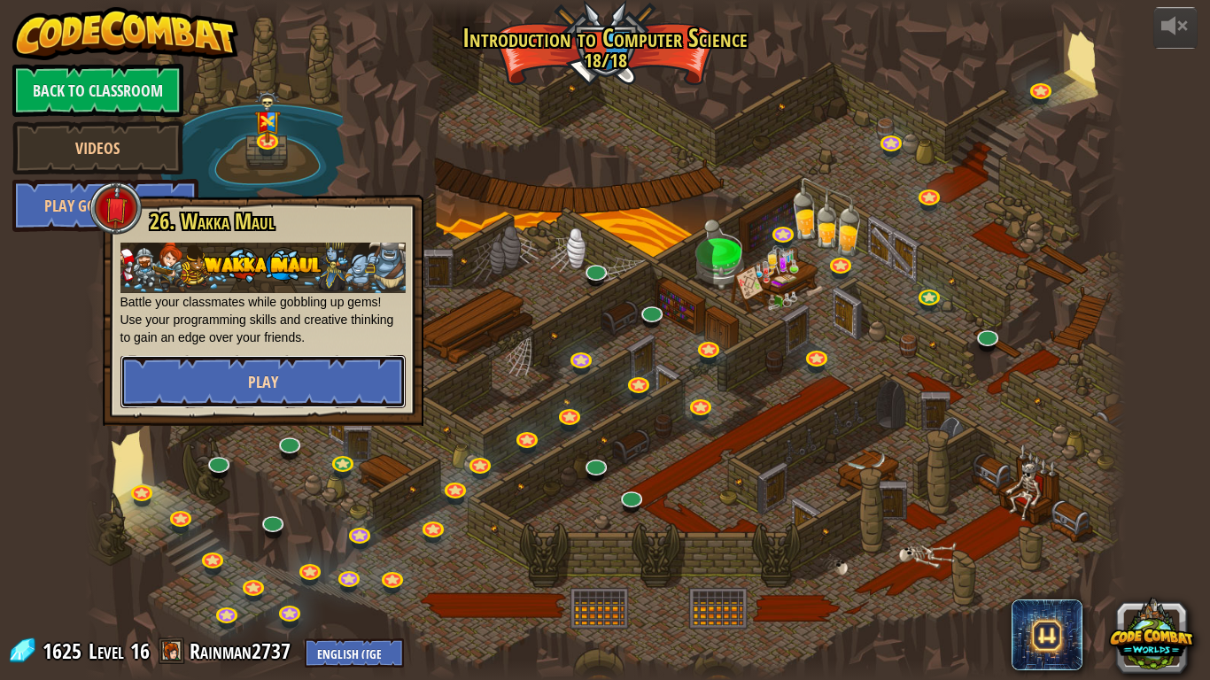
click at [223, 399] on button "Play" at bounding box center [262, 381] width 285 height 53
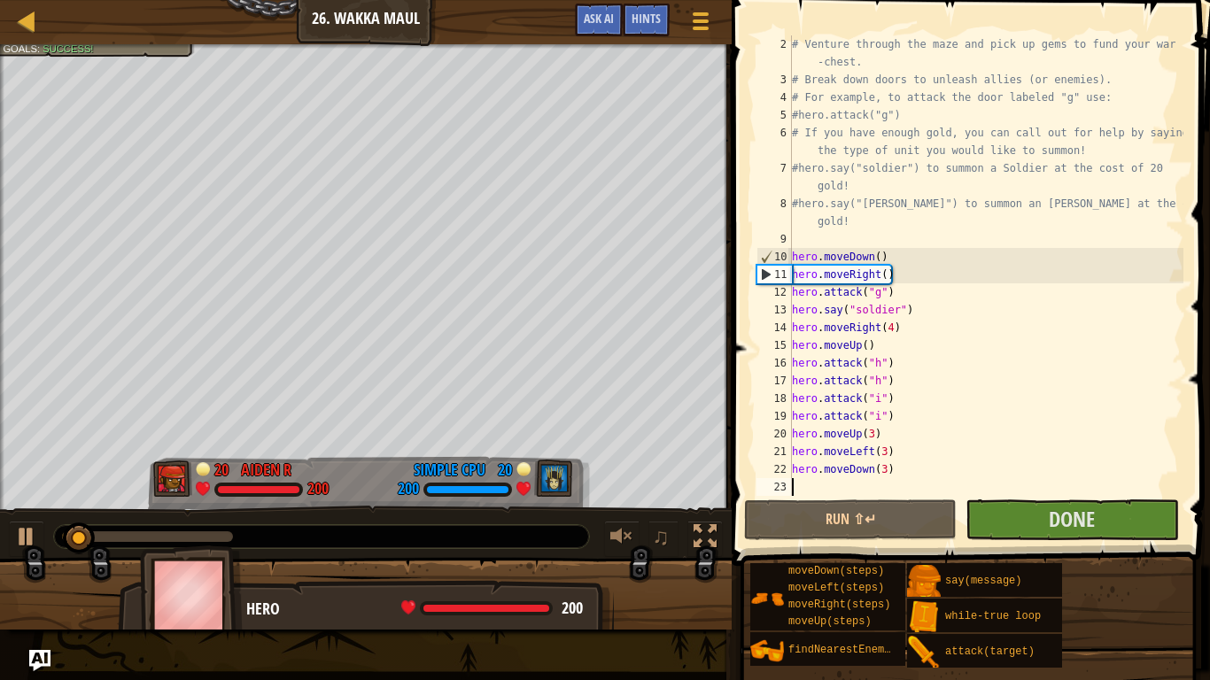
scroll to position [18, 0]
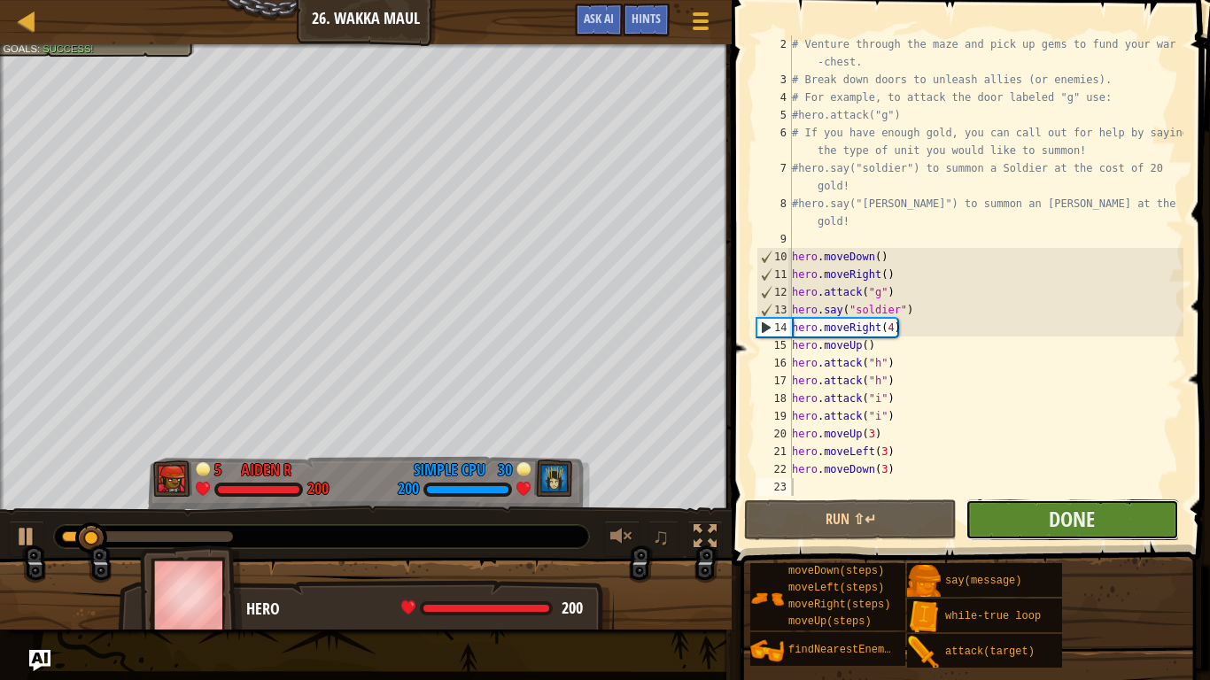
click at [1006, 515] on button "Done" at bounding box center [1071, 520] width 213 height 41
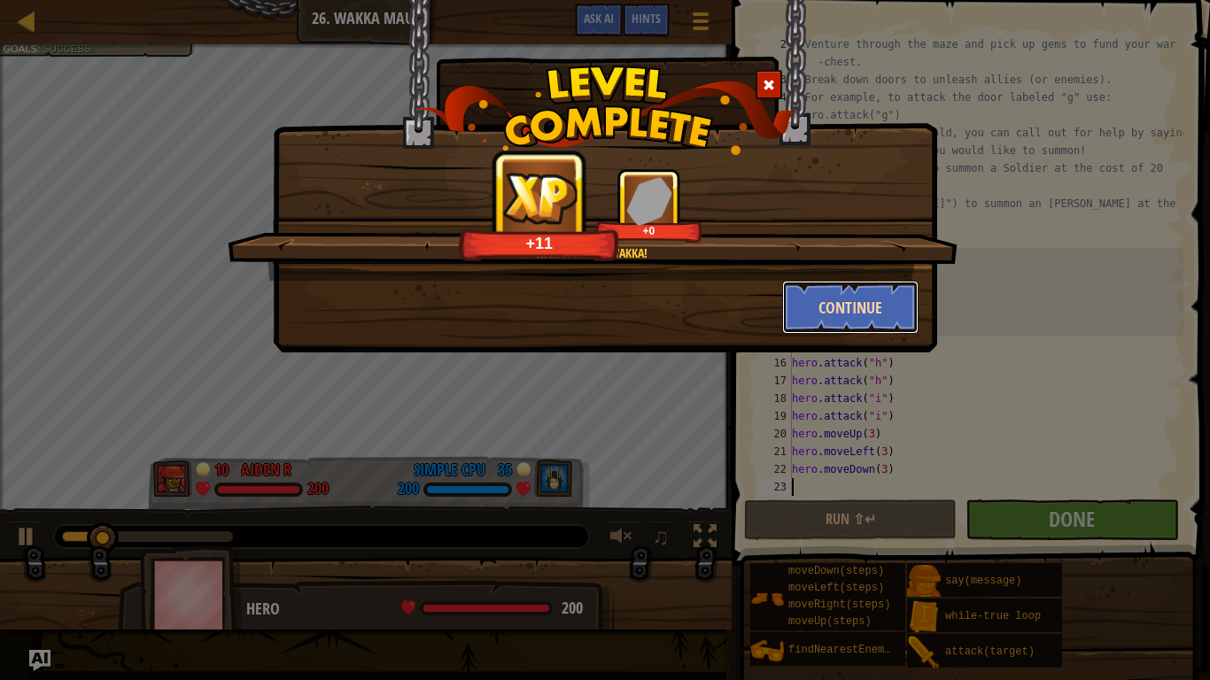
click at [825, 311] on button "Continue" at bounding box center [850, 307] width 137 height 53
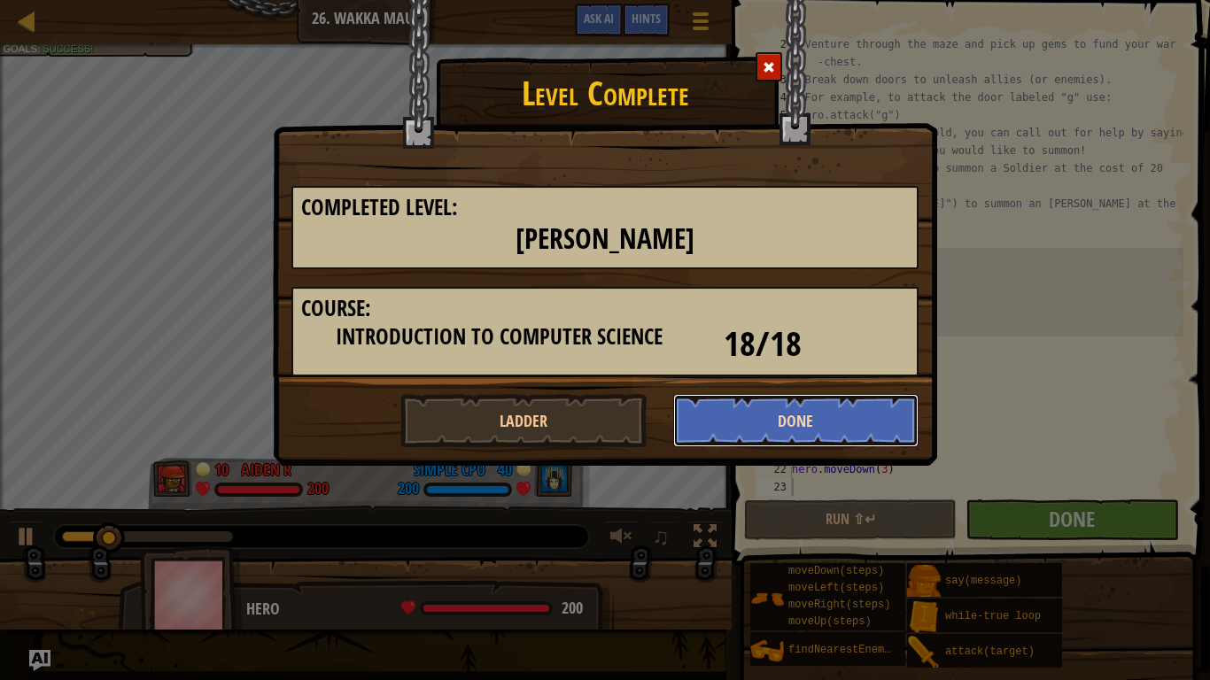
click at [825, 407] on button "Done" at bounding box center [796, 420] width 246 height 53
